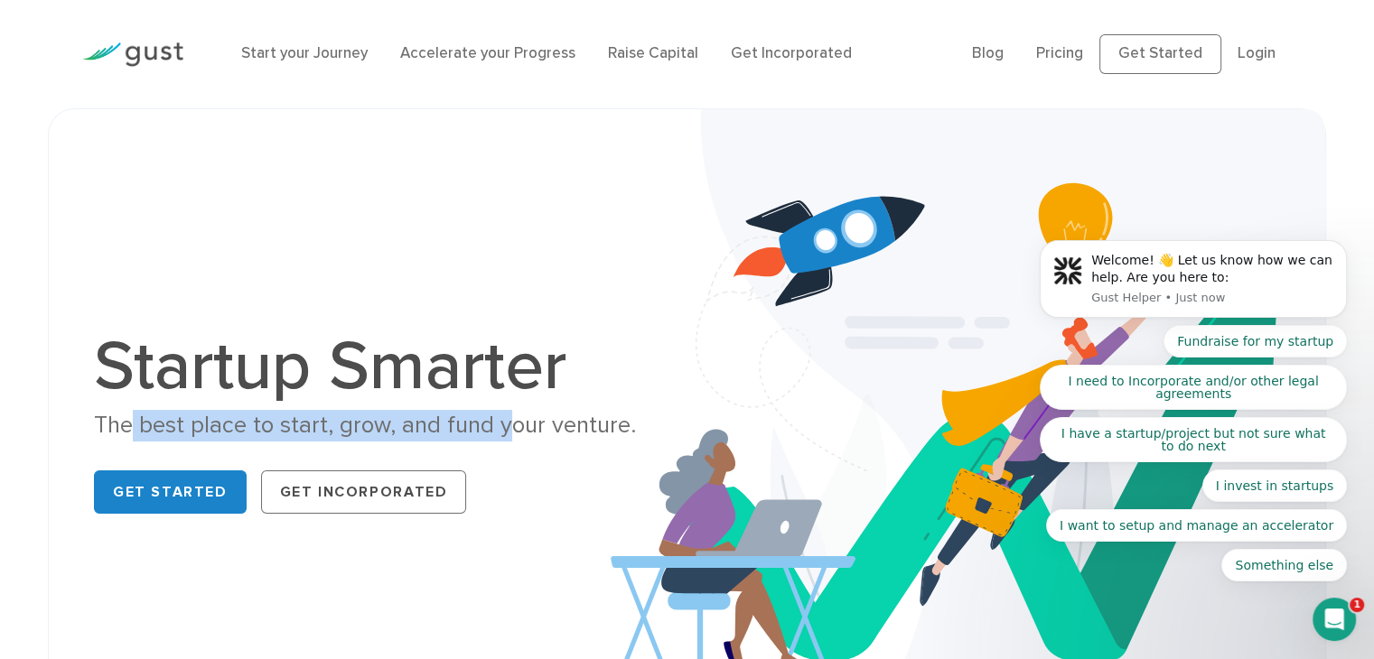
drag, startPoint x: 134, startPoint y: 430, endPoint x: 499, endPoint y: 424, distance: 365.8
click at [499, 424] on div "The best place to start, grow, and fund your venture." at bounding box center [383, 426] width 579 height 32
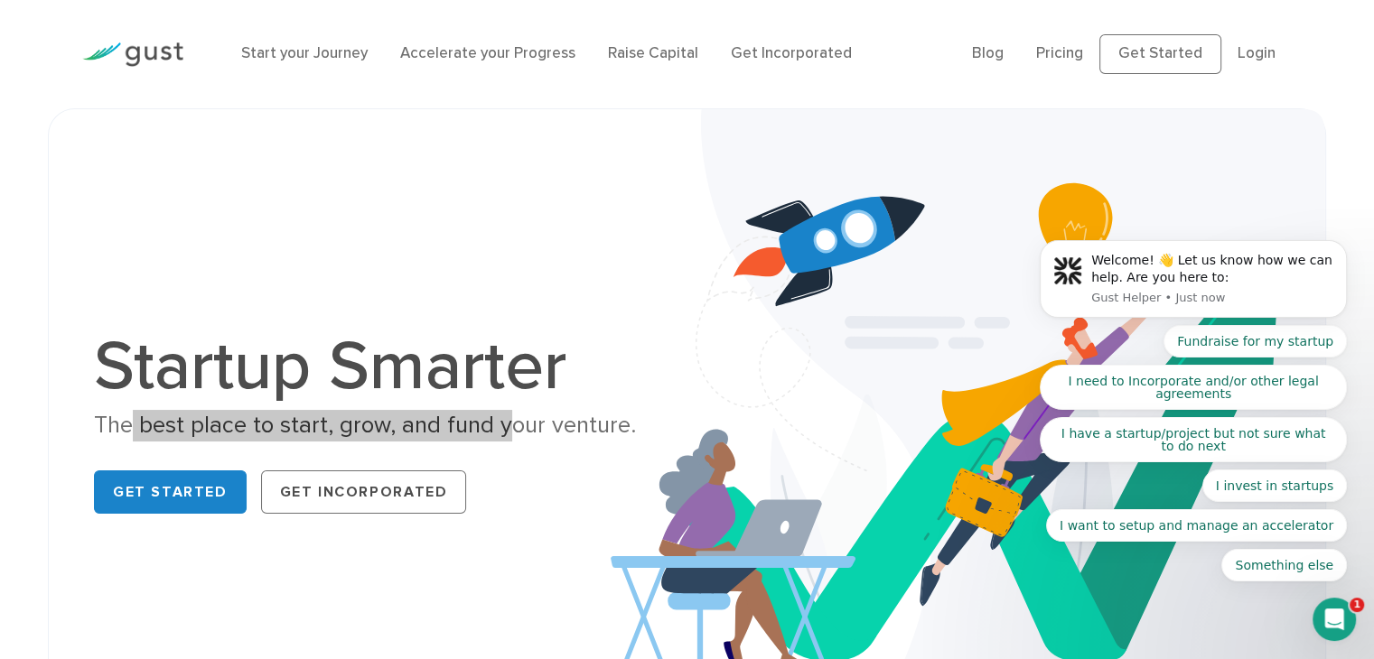
click at [1337, 616] on icon "Open Intercom Messenger" at bounding box center [1334, 620] width 30 height 30
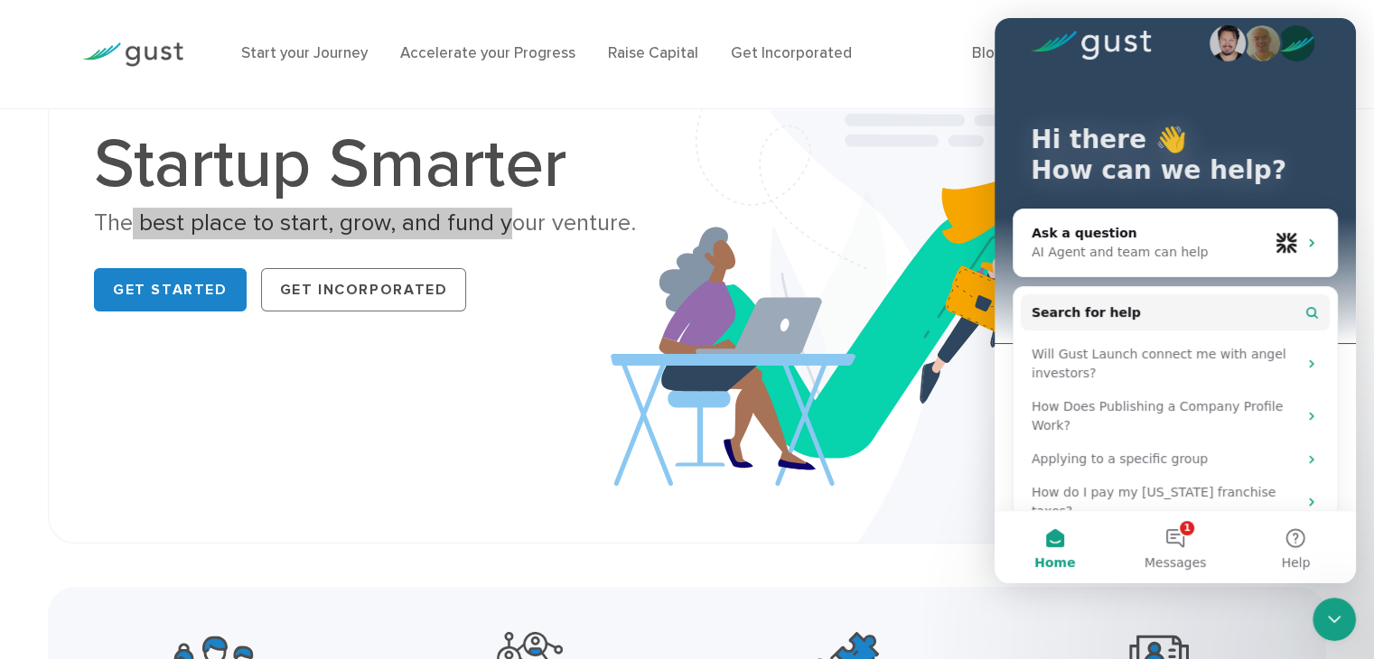
scroll to position [37, 0]
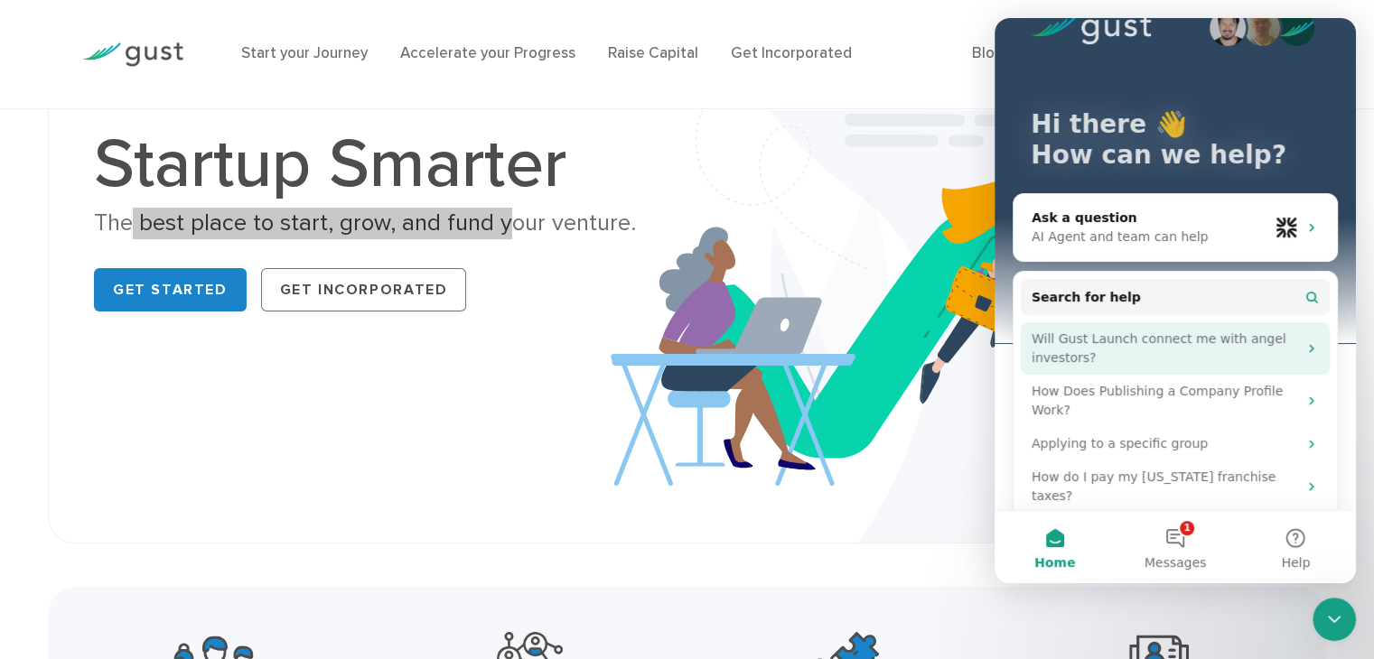
click at [1125, 340] on div "Will Gust Launch connect me with angel investors?" at bounding box center [1164, 349] width 266 height 38
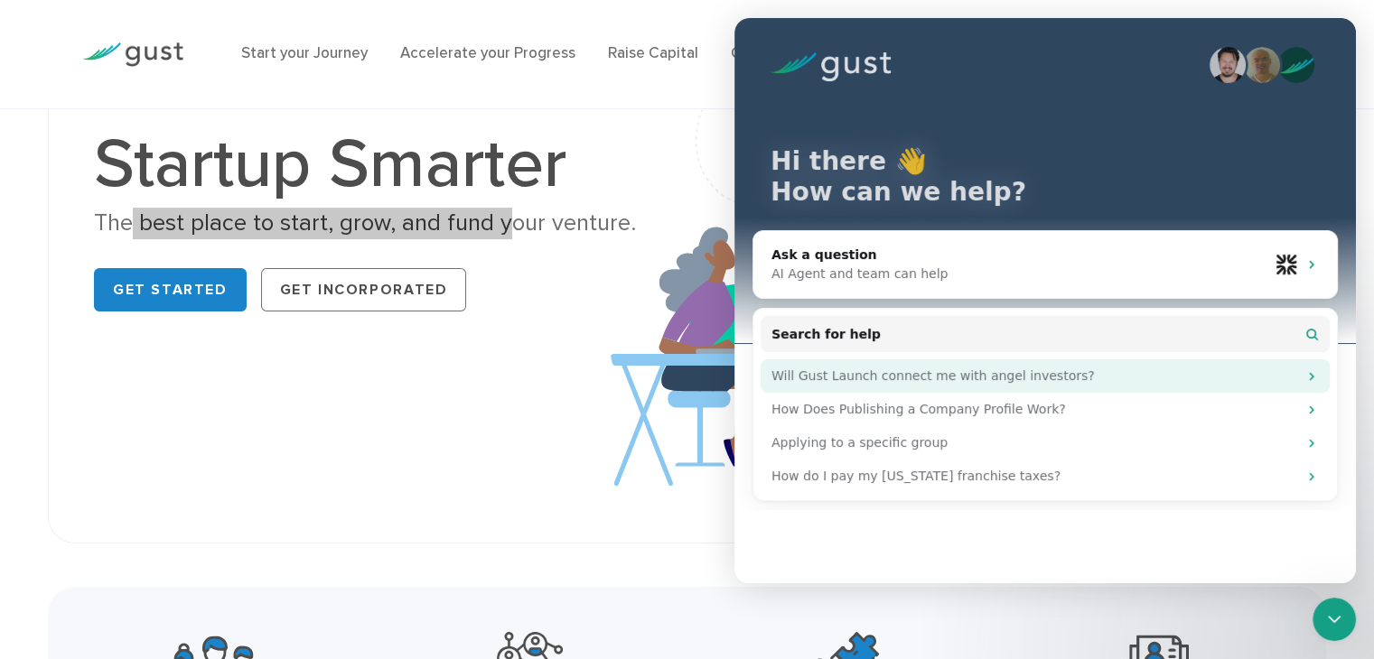
scroll to position [0, 0]
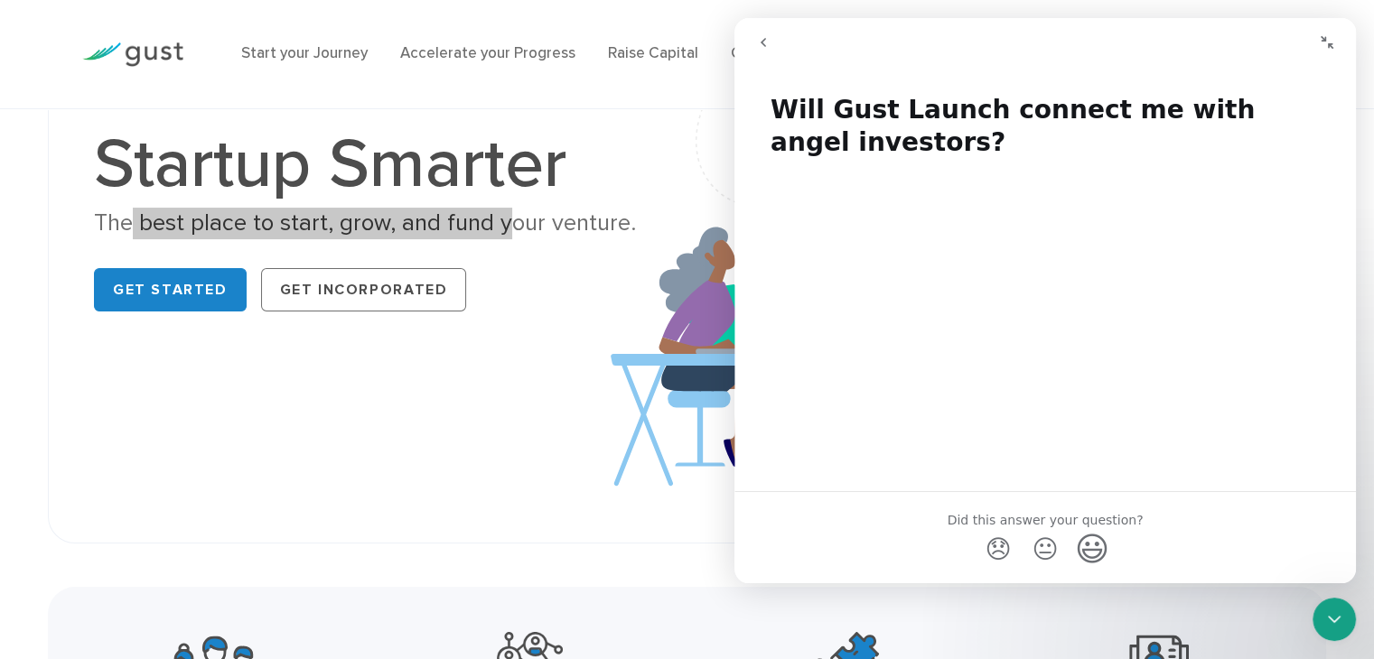
click at [1079, 550] on span "😃" at bounding box center [1092, 549] width 35 height 48
click at [1080, 541] on span "😃" at bounding box center [1092, 549] width 35 height 48
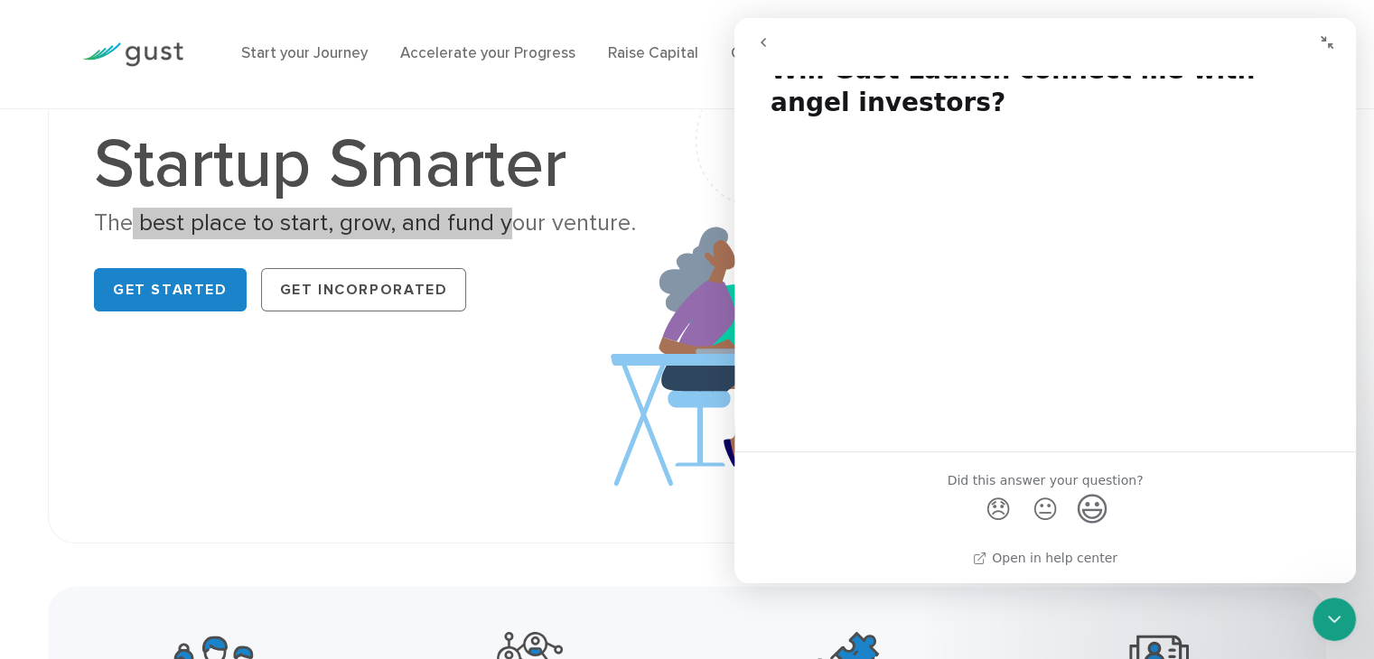
click at [1324, 46] on icon "Collapse window" at bounding box center [1326, 42] width 14 height 14
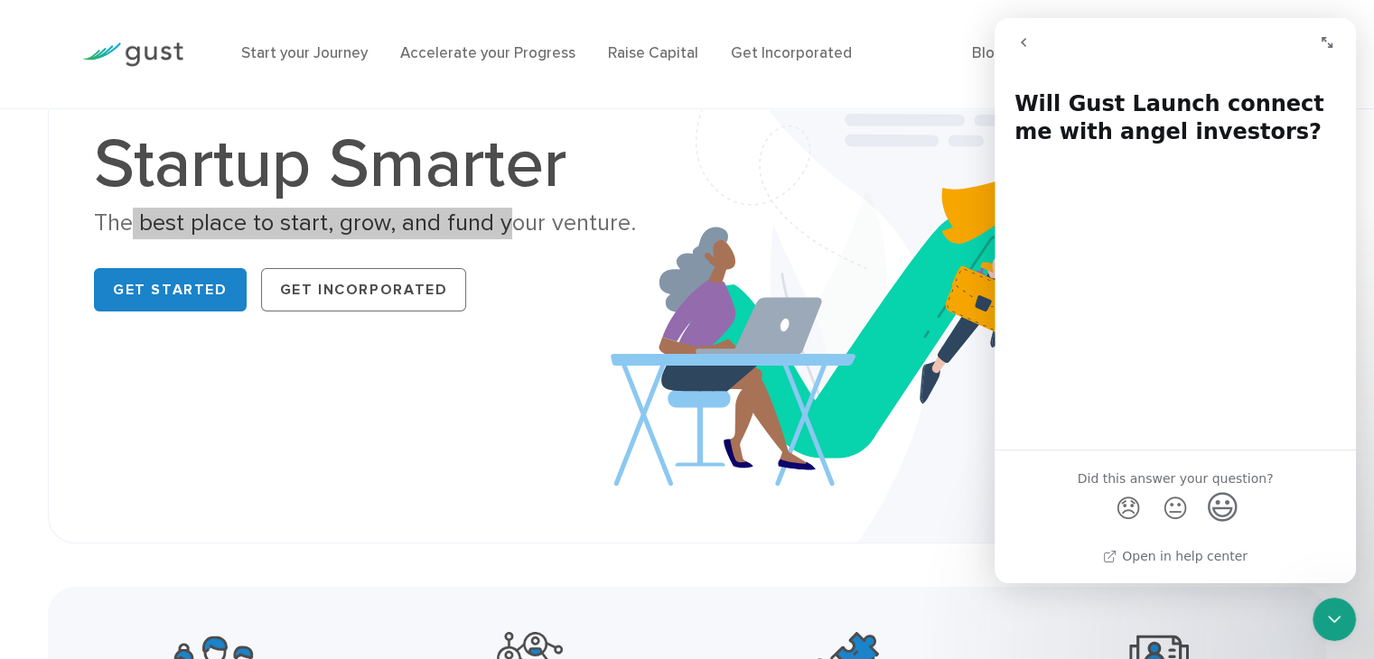
scroll to position [6, 0]
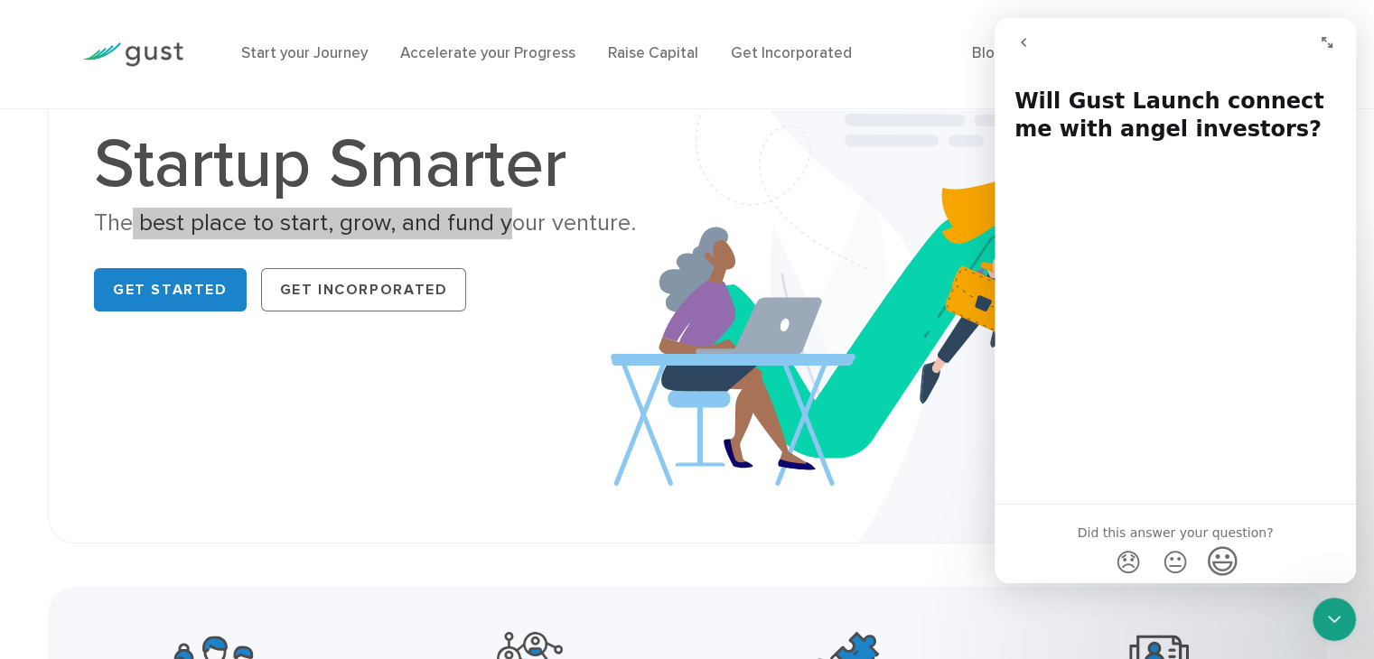
click at [1230, 557] on span "😃" at bounding box center [1222, 562] width 35 height 48
click at [1334, 602] on div "Close Intercom Messenger" at bounding box center [1333, 619] width 43 height 43
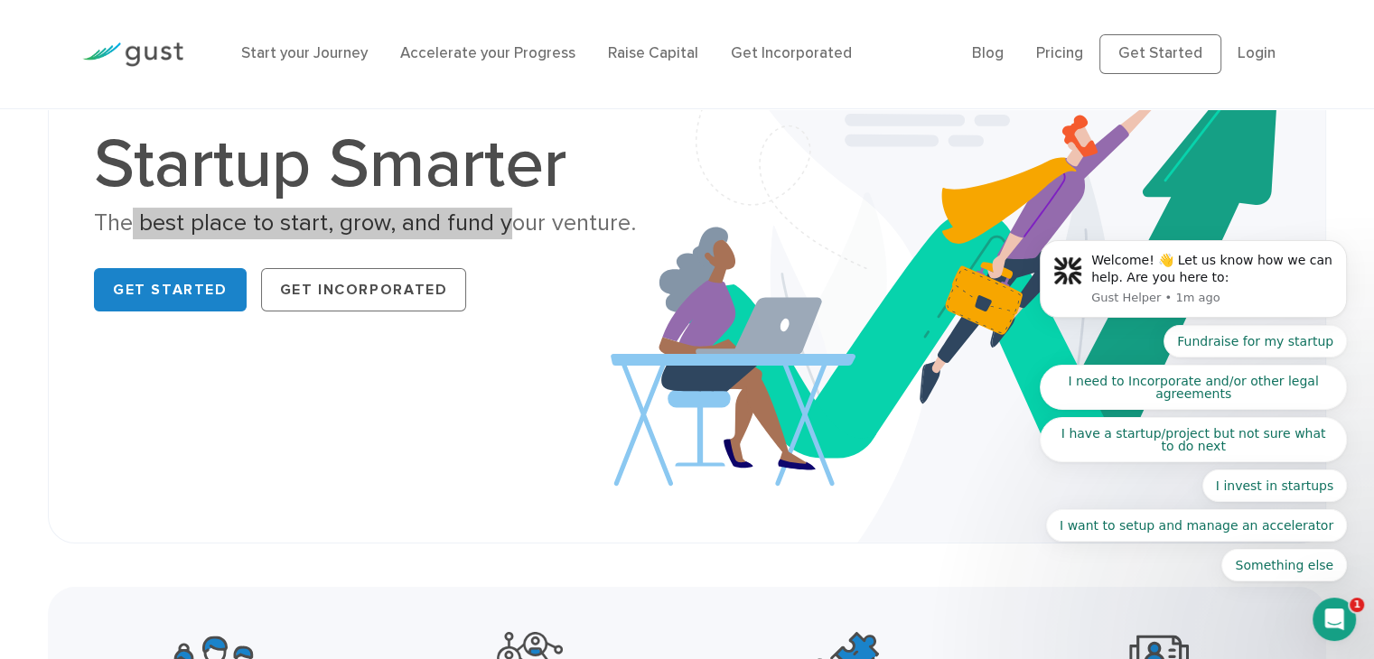
scroll to position [0, 0]
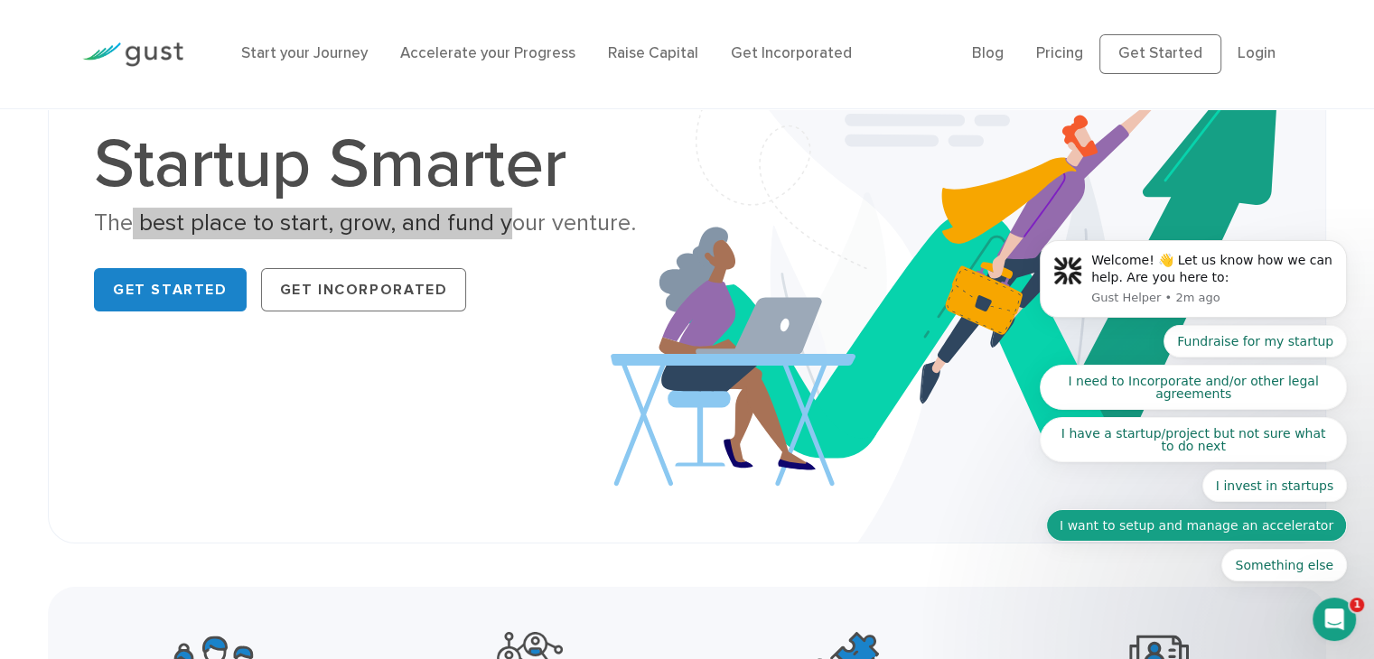
click at [1224, 530] on button "I want to setup and manage an accelerator" at bounding box center [1196, 525] width 301 height 33
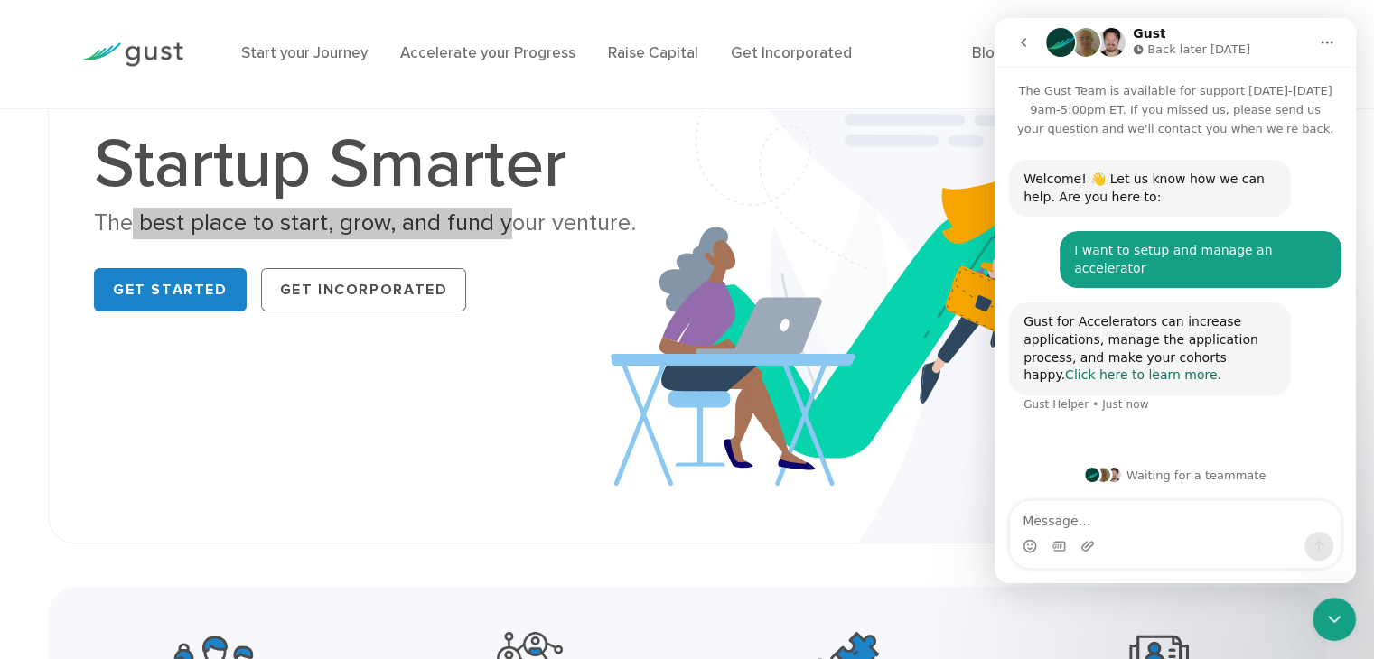
click at [1083, 368] on link "Click here to learn more" at bounding box center [1141, 375] width 153 height 14
